Goal: Navigation & Orientation: Find specific page/section

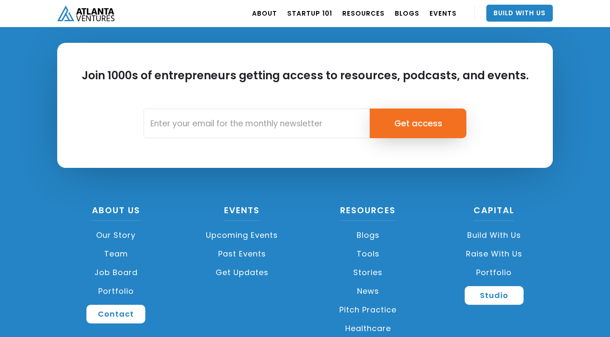
scroll to position [2011, 0]
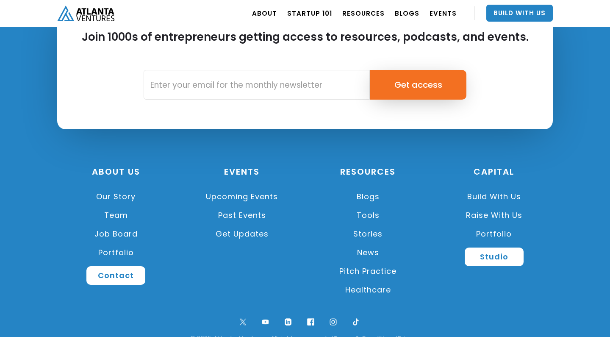
click at [119, 214] on link "Team" at bounding box center [116, 215] width 118 height 19
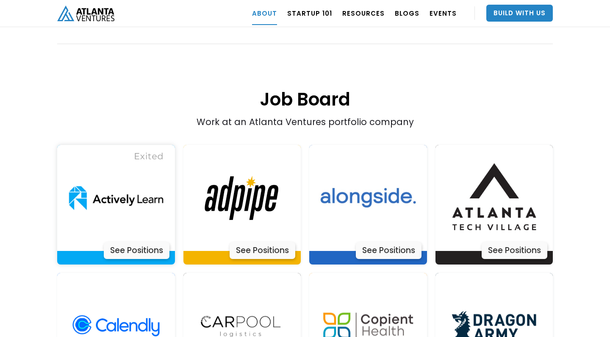
scroll to position [1721, 0]
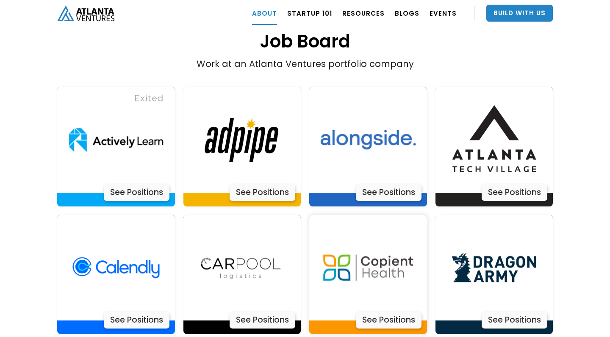
click at [382, 312] on div "See Positions" at bounding box center [389, 320] width 66 height 17
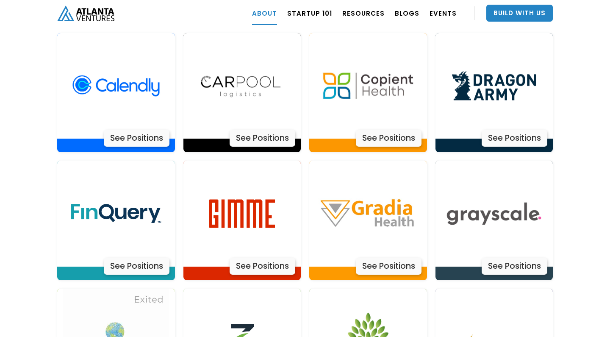
scroll to position [1915, 0]
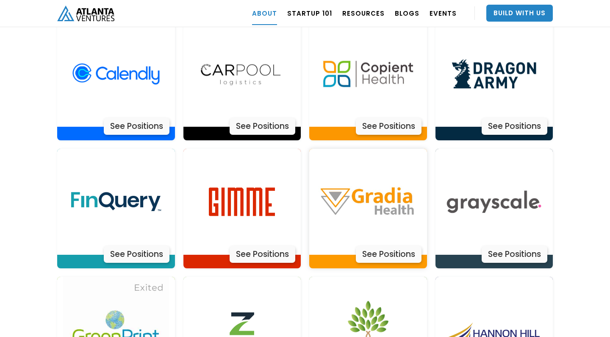
click at [331, 172] on img at bounding box center [368, 202] width 106 height 106
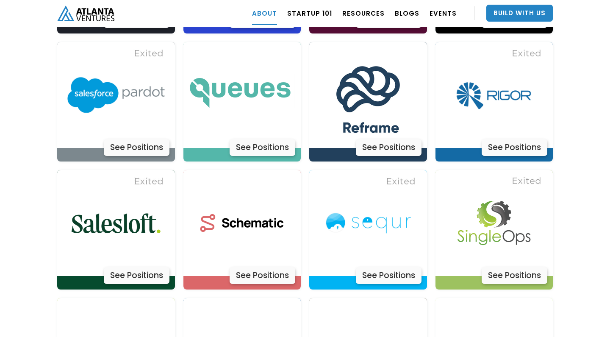
scroll to position [2526, 0]
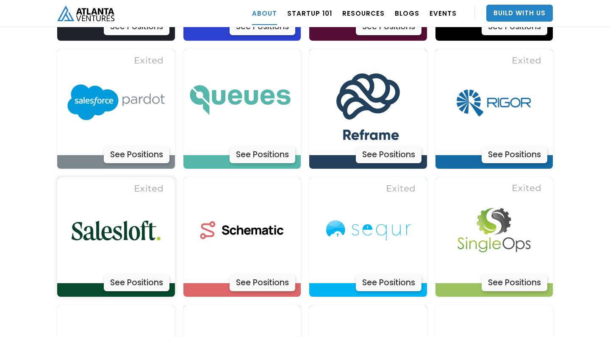
click at [122, 191] on img at bounding box center [116, 230] width 106 height 106
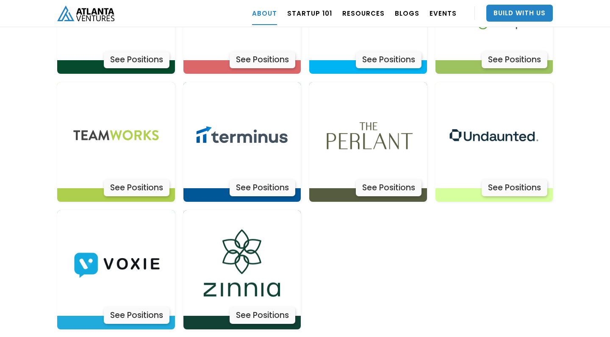
scroll to position [2763, 0]
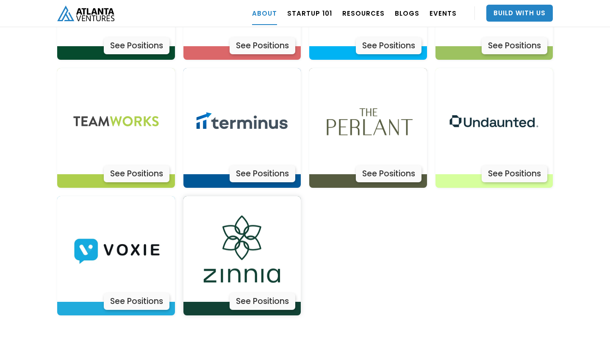
click at [262, 237] on img at bounding box center [242, 249] width 106 height 106
click at [268, 293] on div "See Positions" at bounding box center [263, 301] width 66 height 17
click at [387, 102] on img at bounding box center [368, 121] width 106 height 106
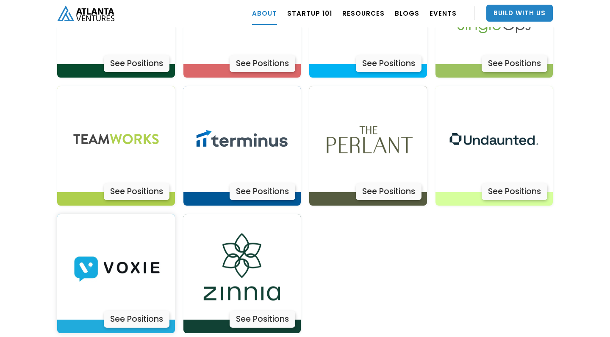
scroll to position [2698, 0]
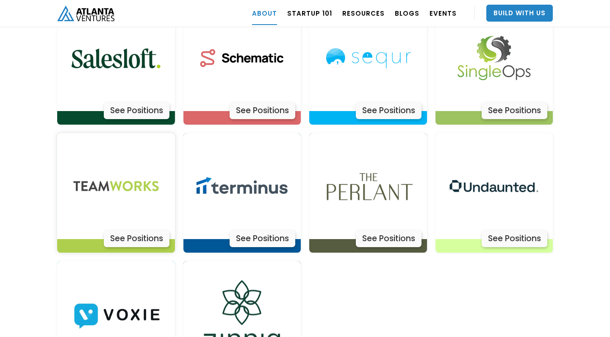
click at [106, 166] on img at bounding box center [116, 186] width 106 height 106
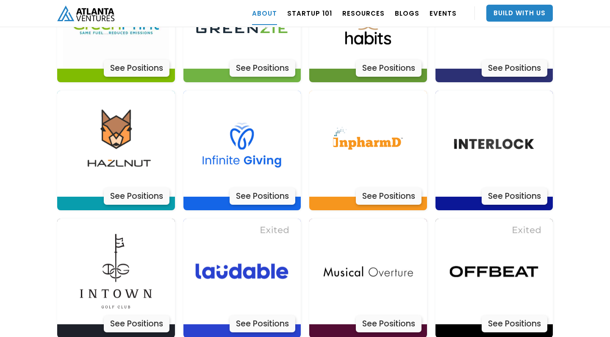
scroll to position [2228, 0]
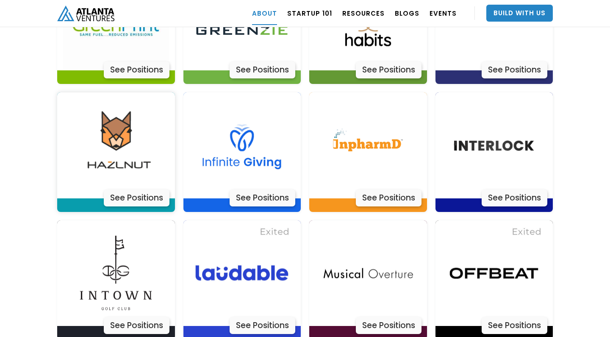
click at [122, 189] on div "See Positions" at bounding box center [137, 197] width 66 height 17
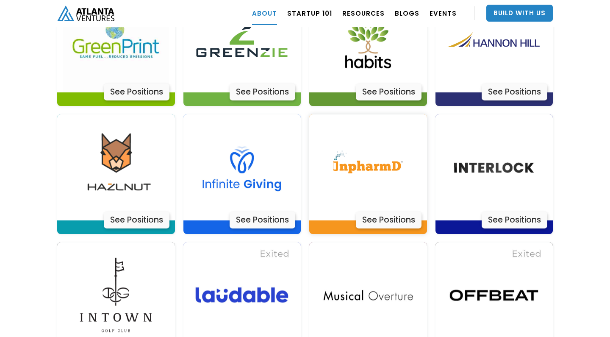
click at [364, 131] on img at bounding box center [368, 167] width 106 height 106
click at [384, 212] on div "See Positions" at bounding box center [389, 220] width 66 height 17
